Goal: Check status

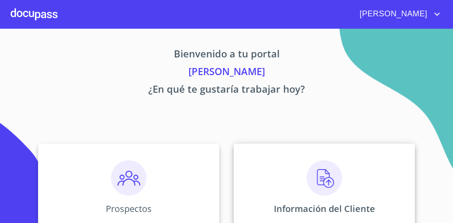
click at [251, 156] on div "Información del Cliente" at bounding box center [323, 188] width 181 height 88
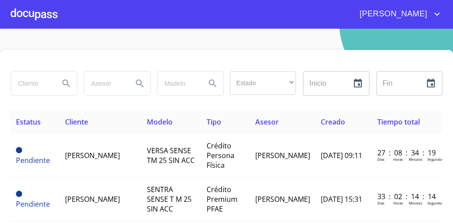
click at [36, 78] on input "search" at bounding box center [31, 84] width 41 height 24
click at [61, 85] on icon "Search" at bounding box center [66, 83] width 11 height 11
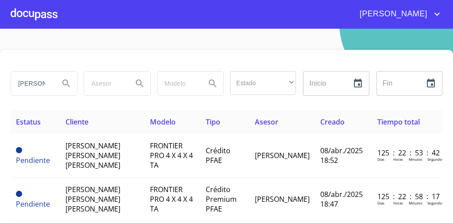
click at [40, 82] on input "[PERSON_NAME]" at bounding box center [31, 84] width 41 height 24
type input "[PERSON_NAME]"
click at [61, 84] on icon "Search" at bounding box center [66, 83] width 11 height 11
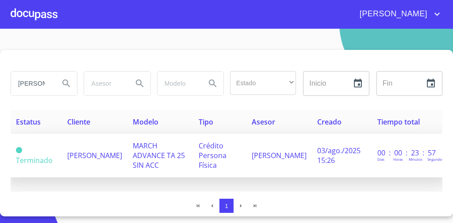
click at [103, 153] on td "[PERSON_NAME]" at bounding box center [94, 156] width 65 height 44
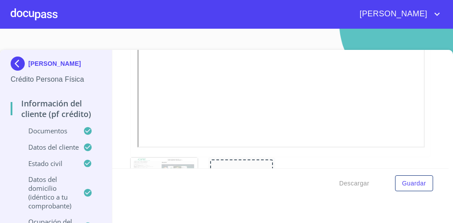
scroll to position [720, 0]
